Goal: Check status: Check status

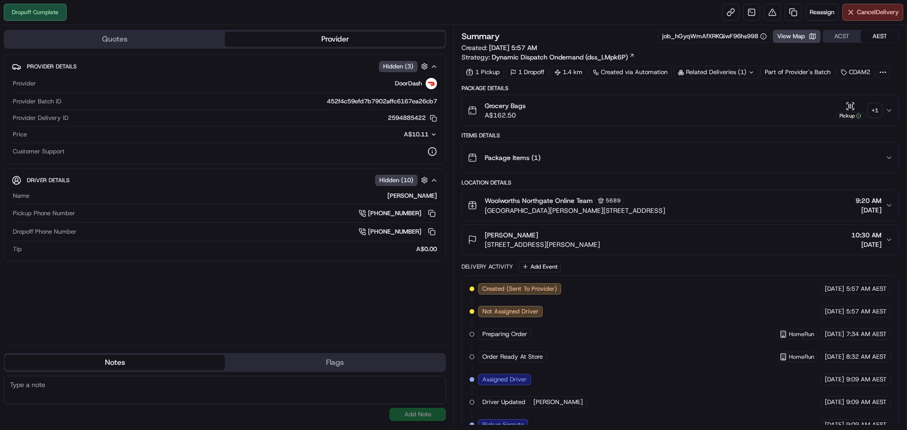
click at [887, 108] on icon "button" at bounding box center [889, 111] width 8 height 8
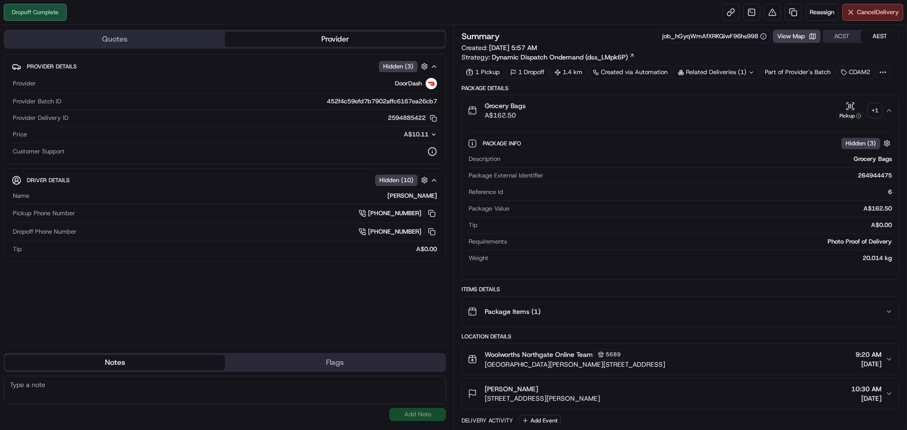
click at [875, 110] on div "+ 1" at bounding box center [874, 110] width 13 height 13
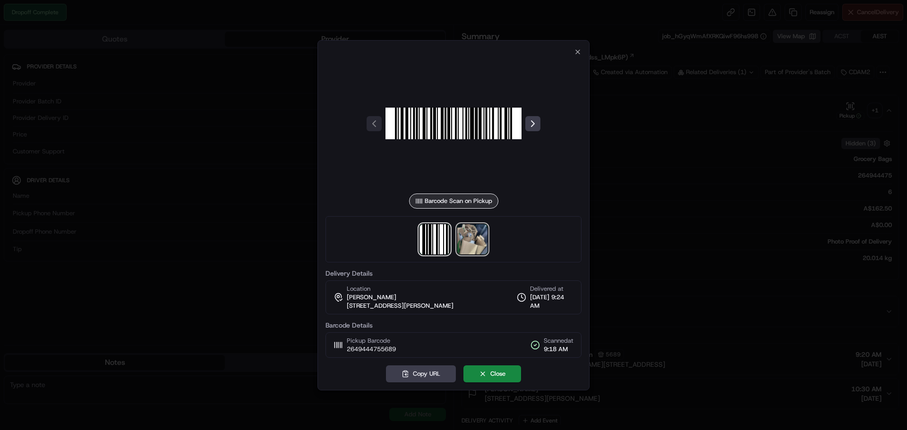
click at [474, 246] on img at bounding box center [472, 239] width 30 height 30
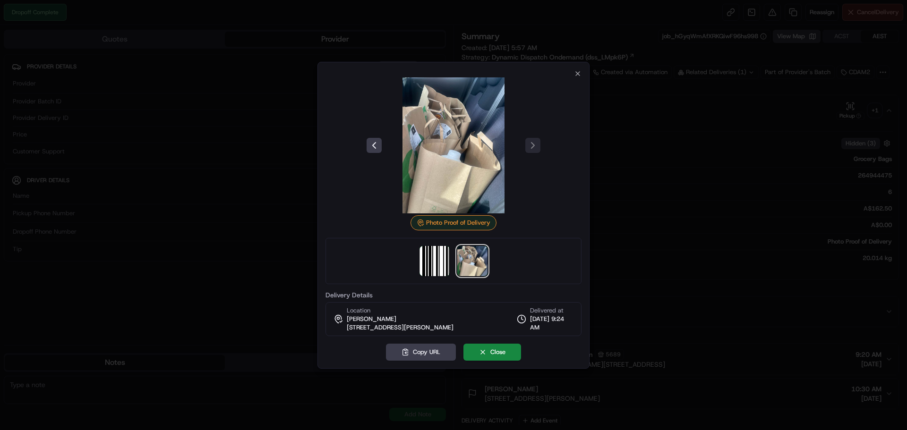
click at [654, 223] on div at bounding box center [453, 215] width 907 height 430
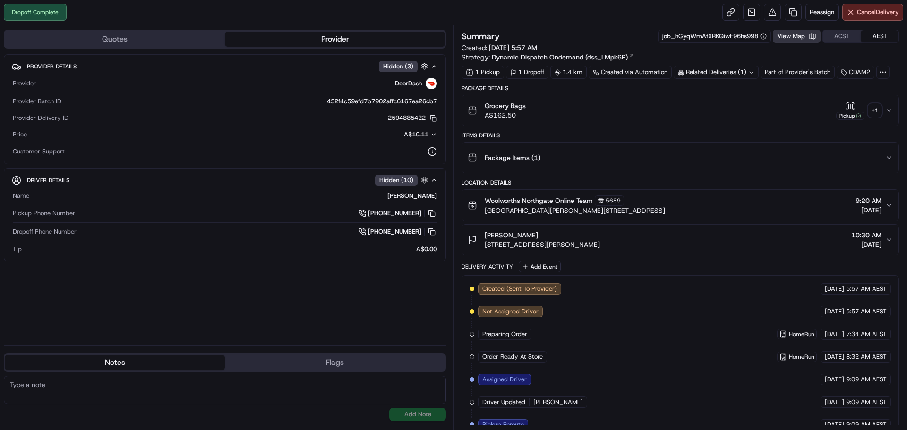
click at [801, 37] on button "View Map" at bounding box center [797, 36] width 48 height 13
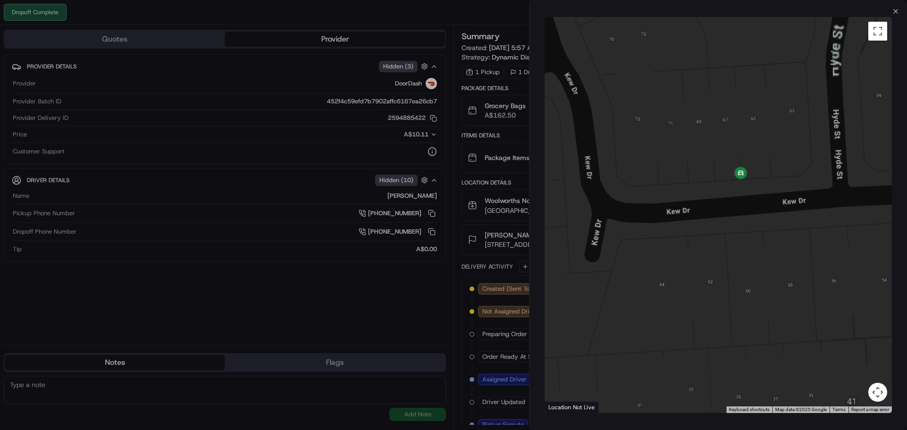
drag, startPoint x: 824, startPoint y: 195, endPoint x: 792, endPoint y: 203, distance: 33.1
click at [792, 203] on div at bounding box center [717, 215] width 347 height 396
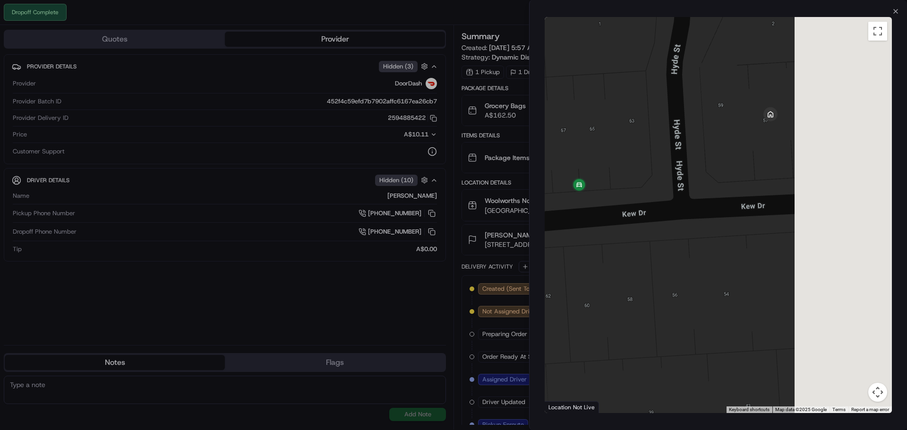
drag, startPoint x: 775, startPoint y: 224, endPoint x: 623, endPoint y: 237, distance: 152.5
click at [623, 237] on div at bounding box center [717, 215] width 347 height 396
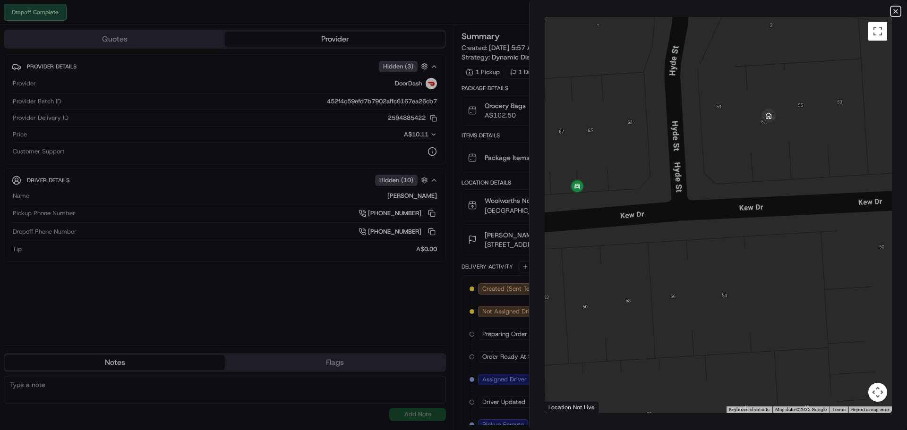
click at [893, 10] on icon "button" at bounding box center [896, 12] width 8 height 8
